Goal: Transaction & Acquisition: Purchase product/service

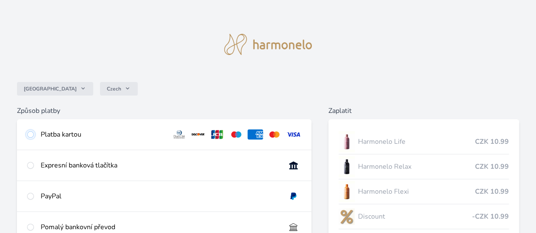
click at [34, 136] on input "radio" at bounding box center [30, 134] width 7 height 7
radio input "true"
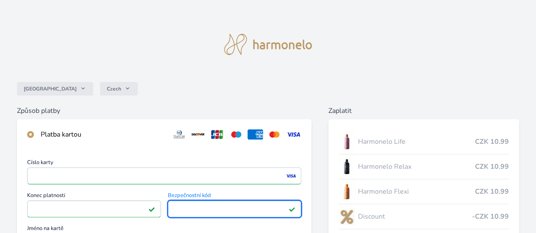
scroll to position [204, 0]
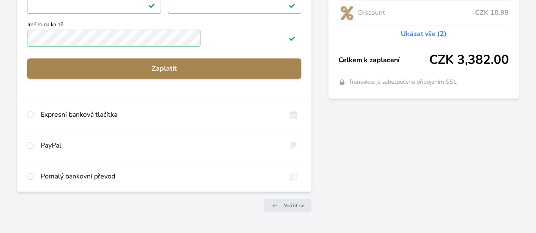
click at [200, 74] on span "Zaplatit" at bounding box center [164, 69] width 261 height 10
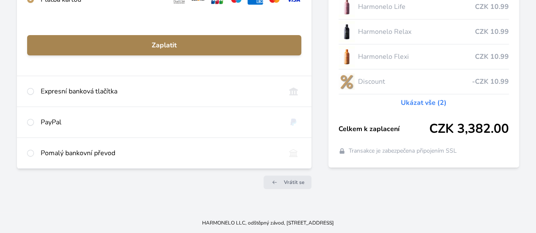
scroll to position [141, 0]
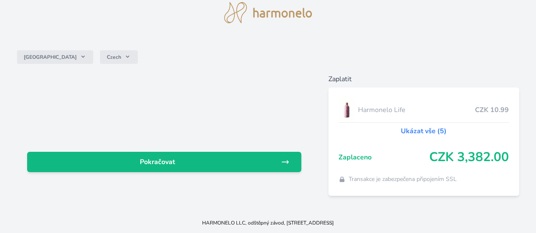
scroll to position [38, 0]
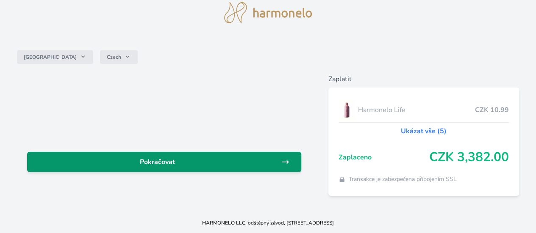
click at [186, 159] on span "Pokračovat" at bounding box center [157, 162] width 247 height 10
